Goal: Task Accomplishment & Management: Use online tool/utility

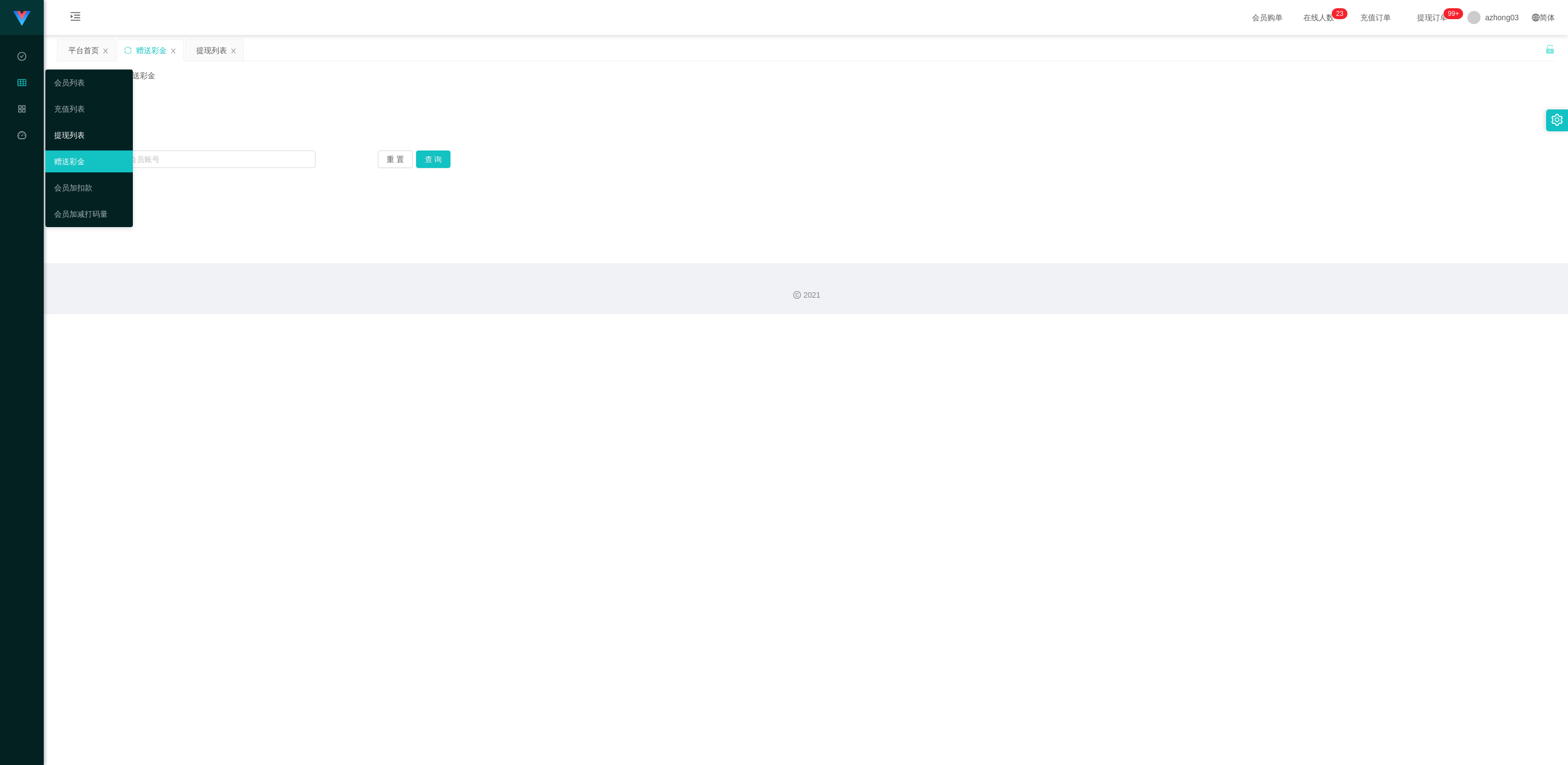
click at [89, 133] on link "提现列表" at bounding box center [89, 135] width 70 height 22
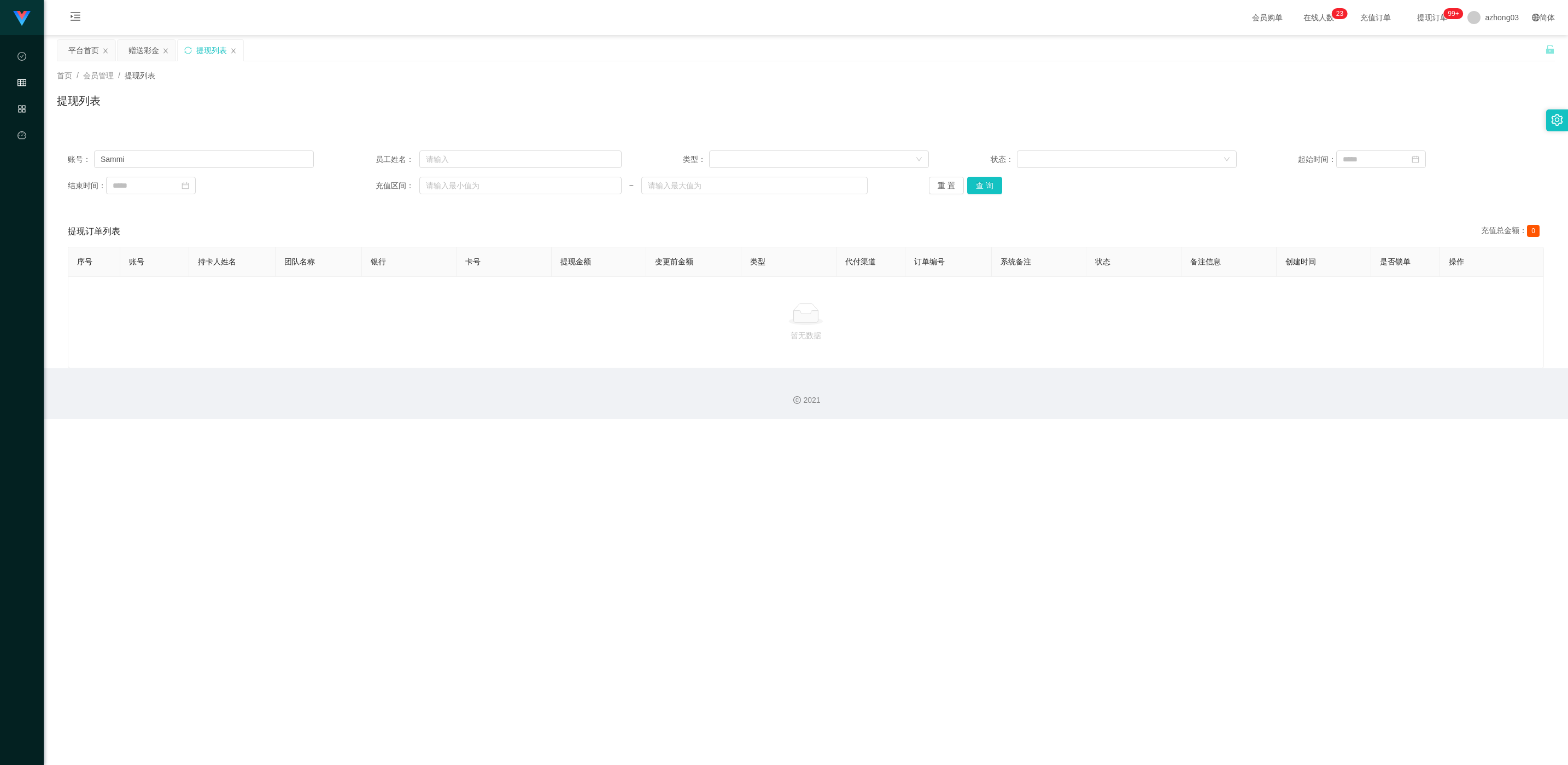
click at [18, 105] on icon "图标: appstore-o" at bounding box center [22, 109] width 9 height 9
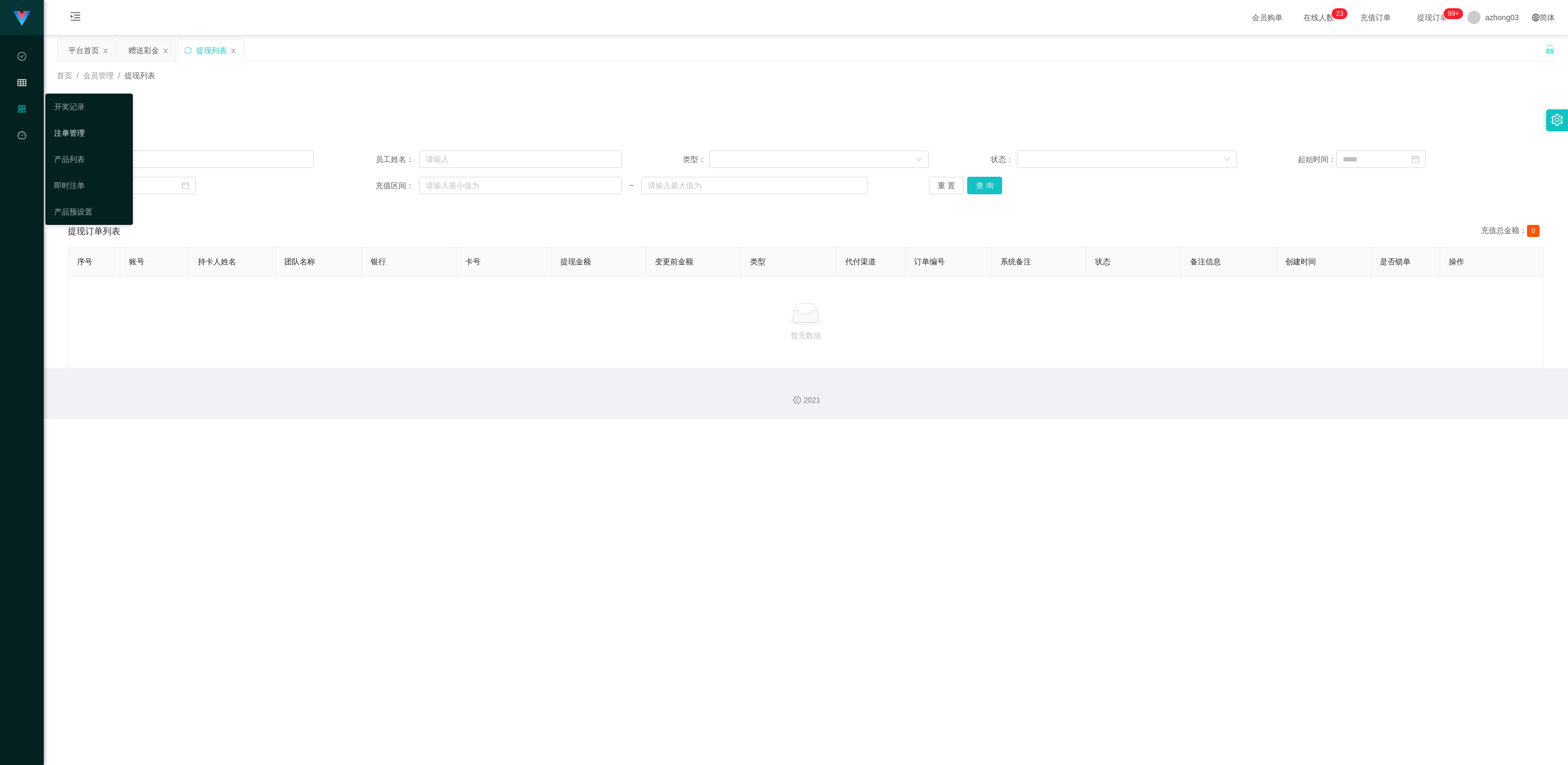
click at [59, 129] on link "注单管理" at bounding box center [89, 133] width 70 height 22
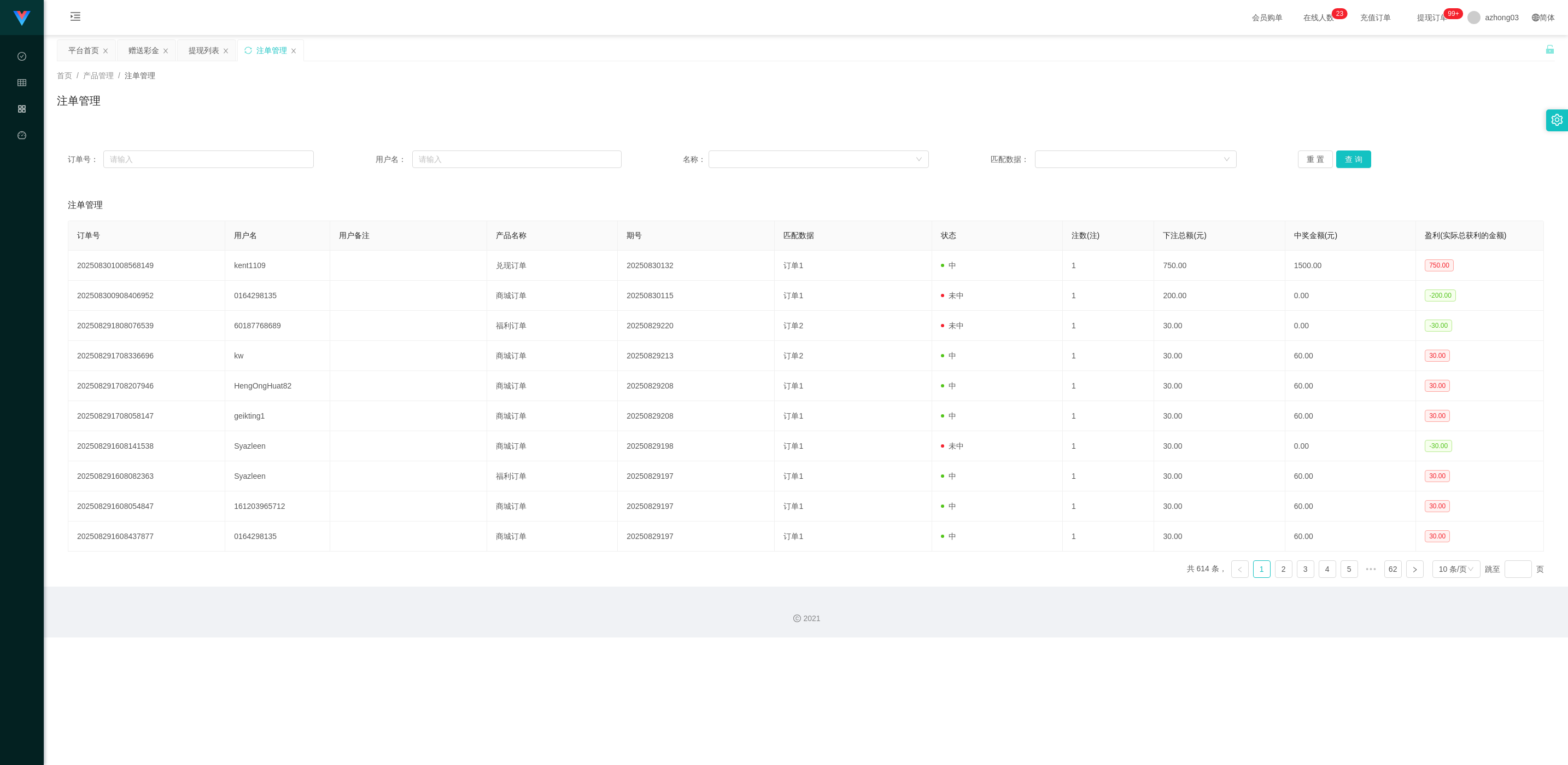
click at [148, 149] on div "订单号： 用户名： 名称： 匹配数据： 重 置 查 询" at bounding box center [805, 159] width 1498 height 40
click at [147, 154] on input "text" at bounding box center [209, 159] width 211 height 18
paste input "kent1109"
click at [438, 159] on button "查 询" at bounding box center [1353, 159] width 35 height 18
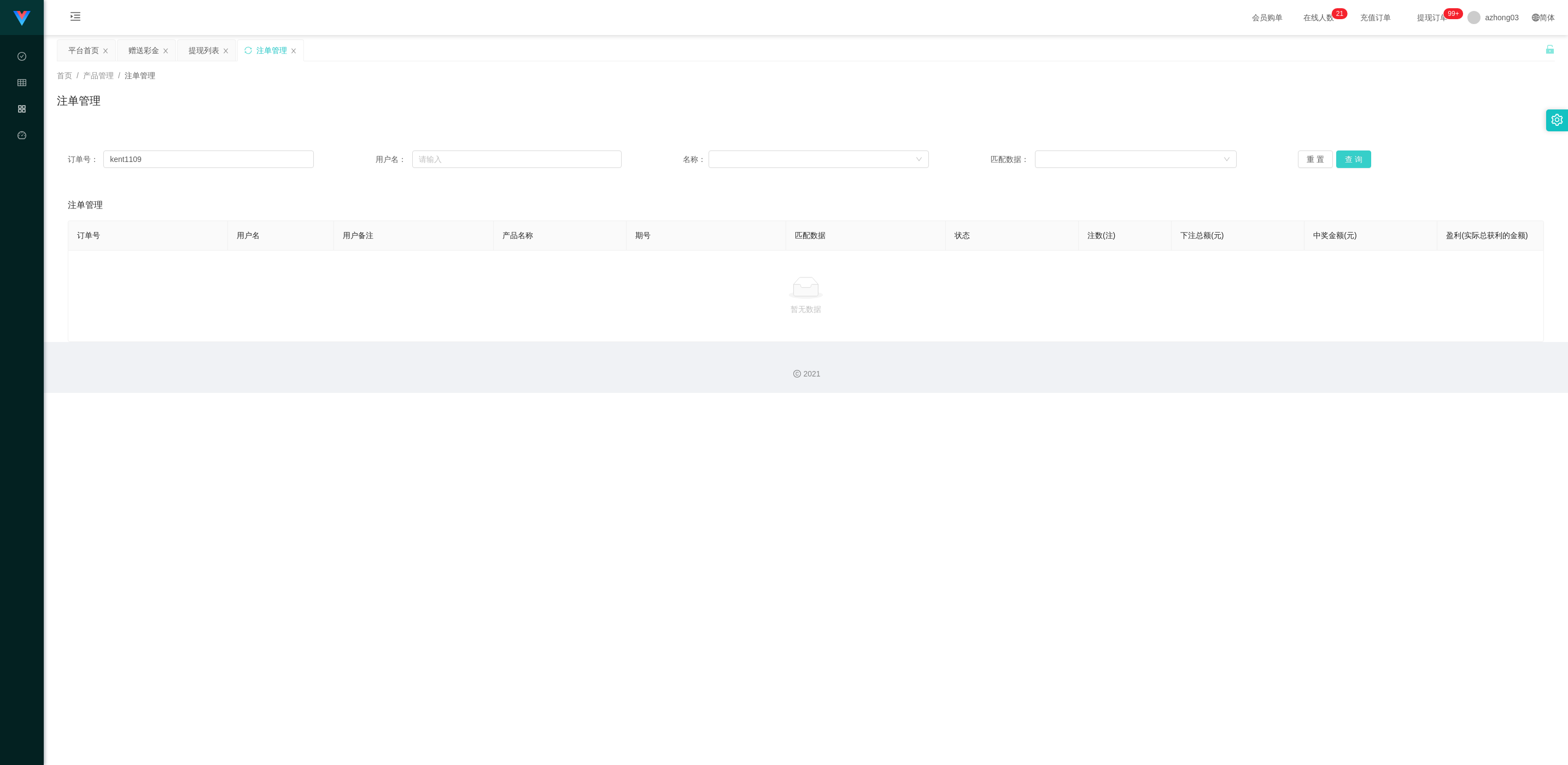
click at [438, 159] on button "查 询" at bounding box center [1353, 159] width 35 height 18
click at [245, 164] on input "kent1109" at bounding box center [209, 159] width 211 height 18
type input "k"
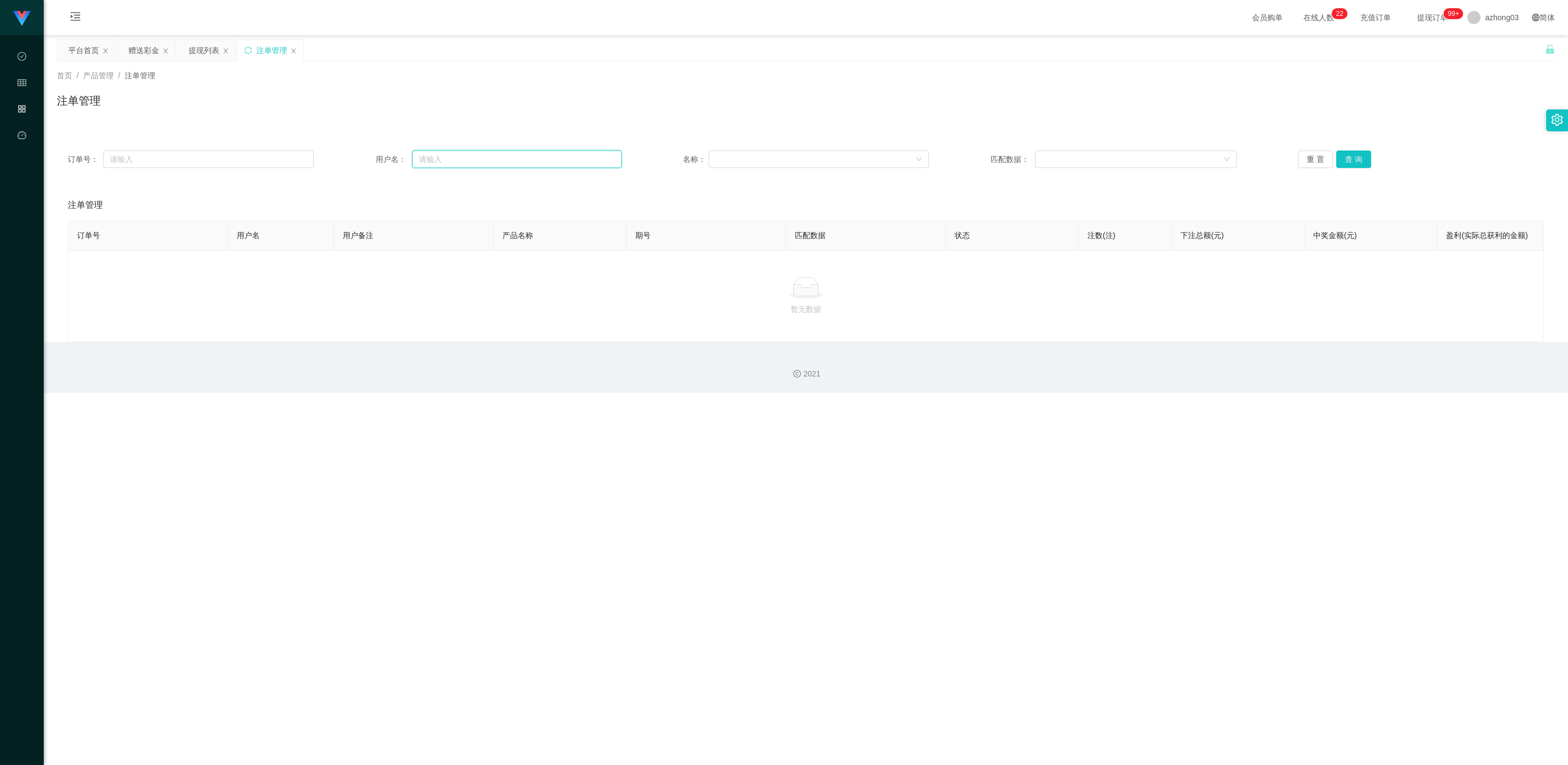
click at [425, 163] on input "text" at bounding box center [517, 159] width 209 height 18
paste input "kent1109"
type input "kent1109"
click at [438, 163] on button "查 询" at bounding box center [1353, 159] width 35 height 18
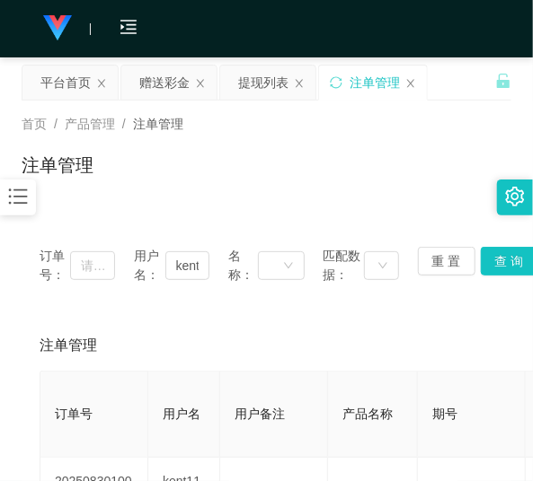
click at [22, 201] on icon "图标: bars" at bounding box center [17, 196] width 23 height 23
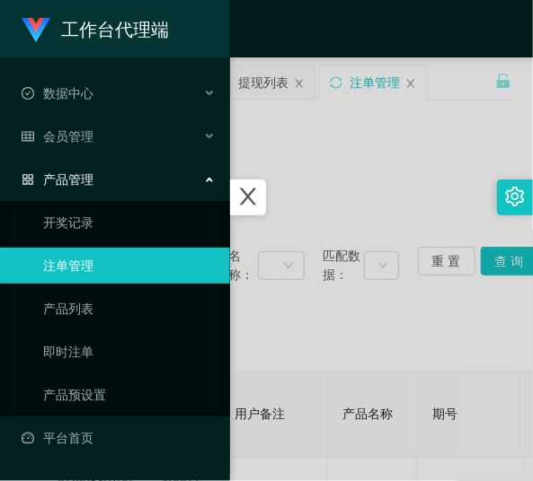
click at [94, 184] on div "产品管理" at bounding box center [115, 180] width 230 height 36
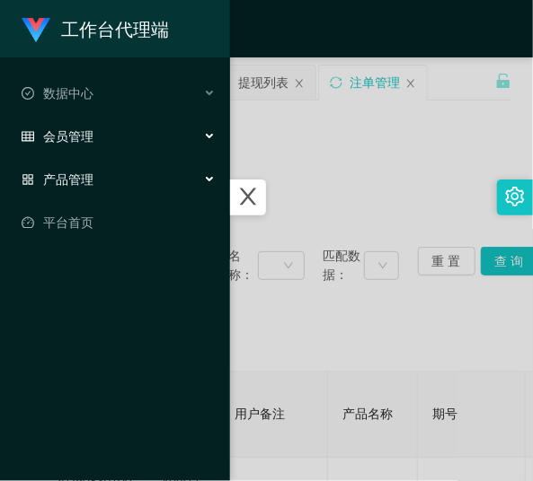
click at [101, 138] on div "会员管理" at bounding box center [115, 137] width 230 height 36
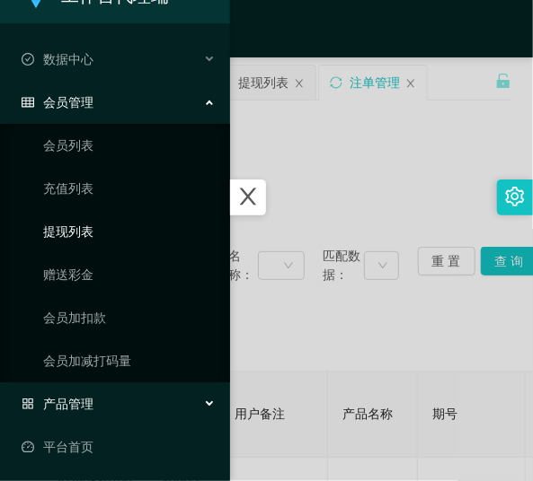
scroll to position [34, 0]
click at [94, 272] on link "赠送彩金" at bounding box center [129, 275] width 172 height 36
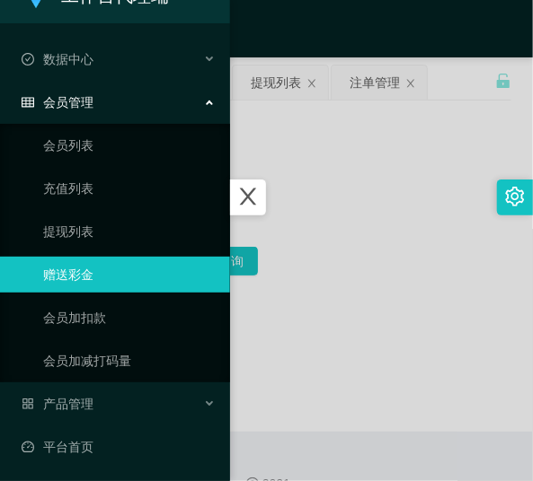
click at [352, 208] on div at bounding box center [266, 240] width 533 height 481
